Goal: Navigation & Orientation: Find specific page/section

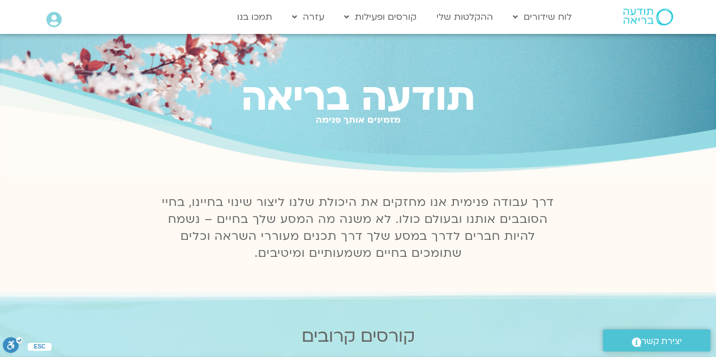
drag, startPoint x: 639, startPoint y: 29, endPoint x: 530, endPoint y: 129, distance: 147.4
click at [530, 129] on div "מזמינים אותך פנימה" at bounding box center [358, 130] width 716 height 10
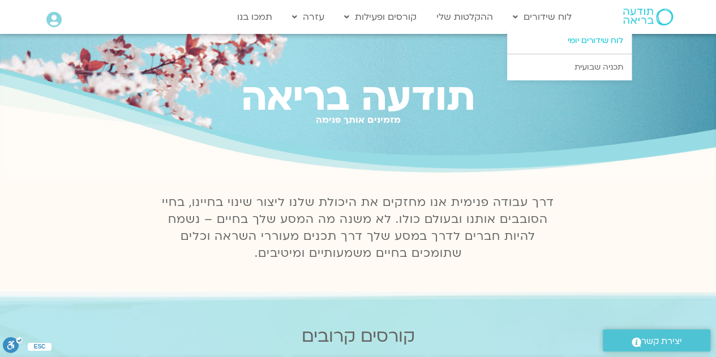
click at [583, 38] on link "לוח שידורים יומי" at bounding box center [569, 41] width 125 height 26
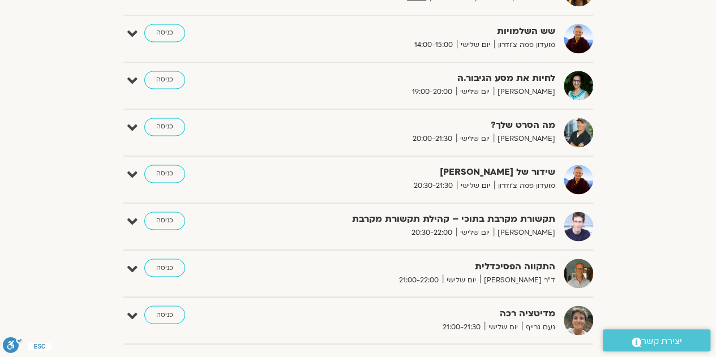
scroll to position [812, 0]
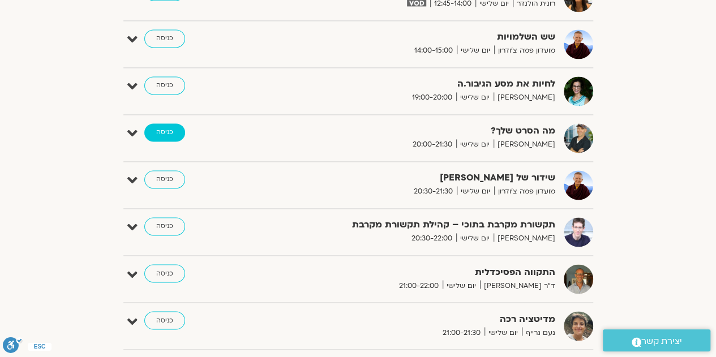
click at [165, 130] on link "כניסה" at bounding box center [164, 132] width 41 height 18
